Goal: Task Accomplishment & Management: Manage account settings

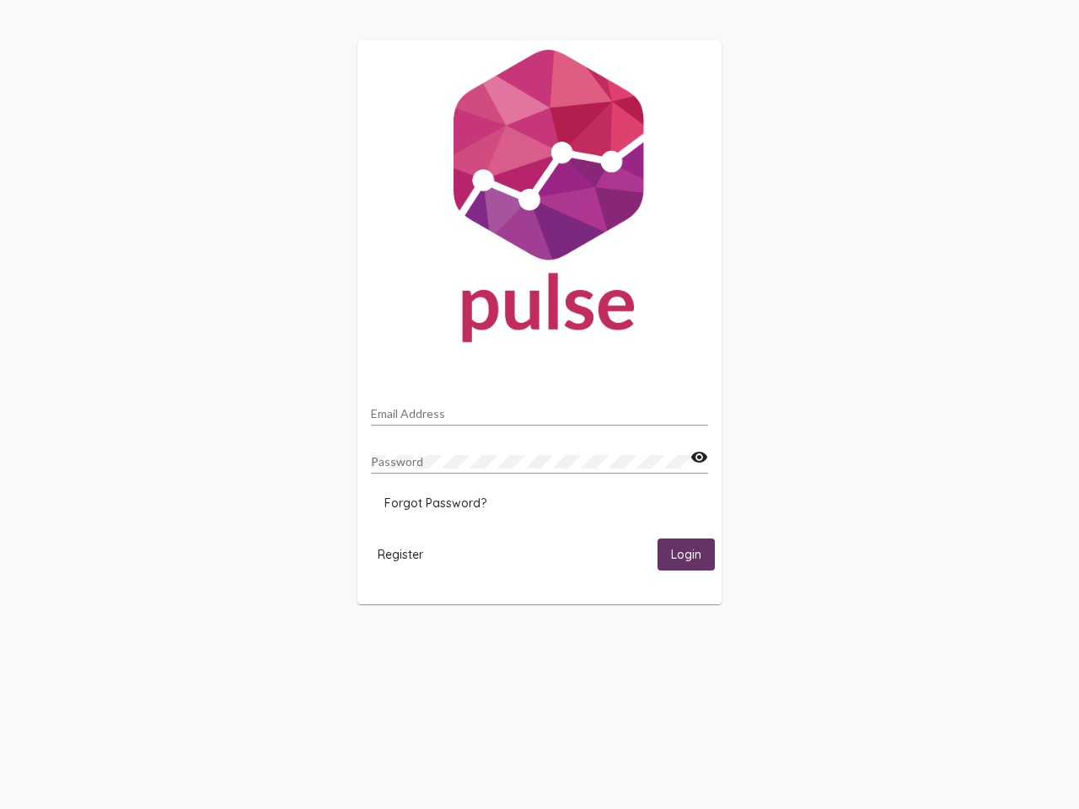
click at [540, 409] on input "Email Address" at bounding box center [539, 413] width 337 height 13
click at [699, 458] on mat-icon "visibility" at bounding box center [700, 458] width 18 height 20
click at [435, 503] on span "Forgot Password?" at bounding box center [435, 503] width 102 height 15
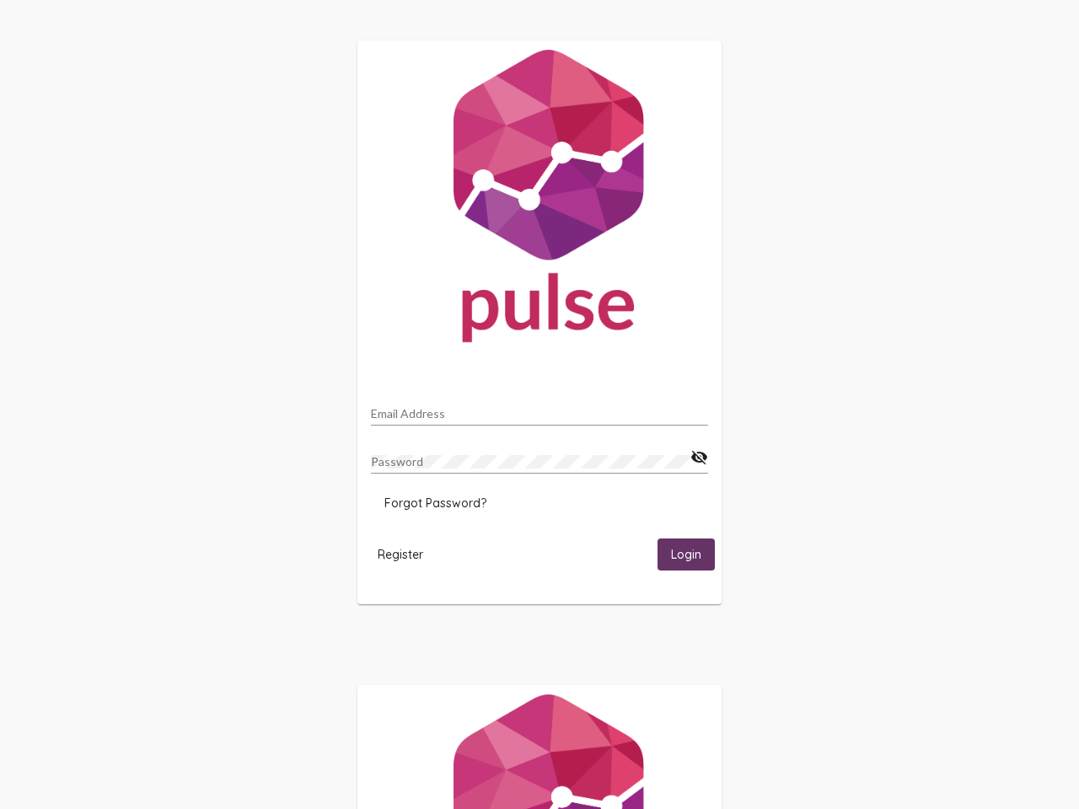
click at [401, 554] on span "Register" at bounding box center [401, 554] width 46 height 15
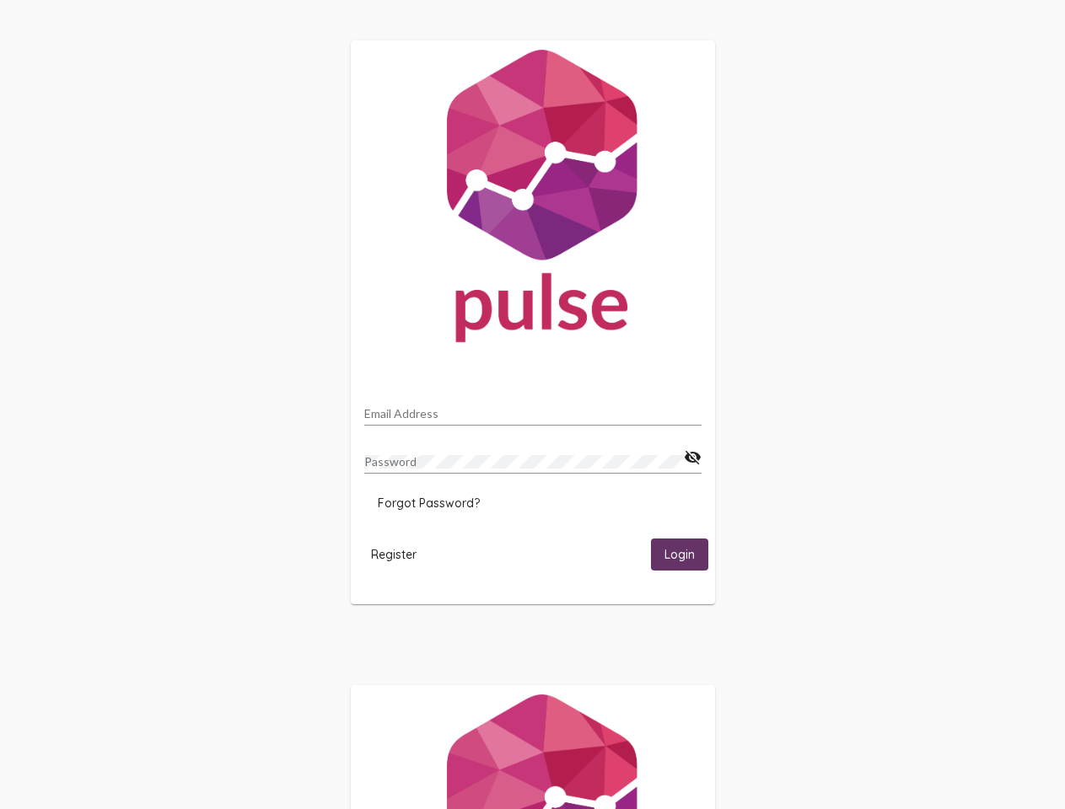
click at [686, 554] on span "Login" at bounding box center [679, 555] width 30 height 15
